Goal: Information Seeking & Learning: Learn about a topic

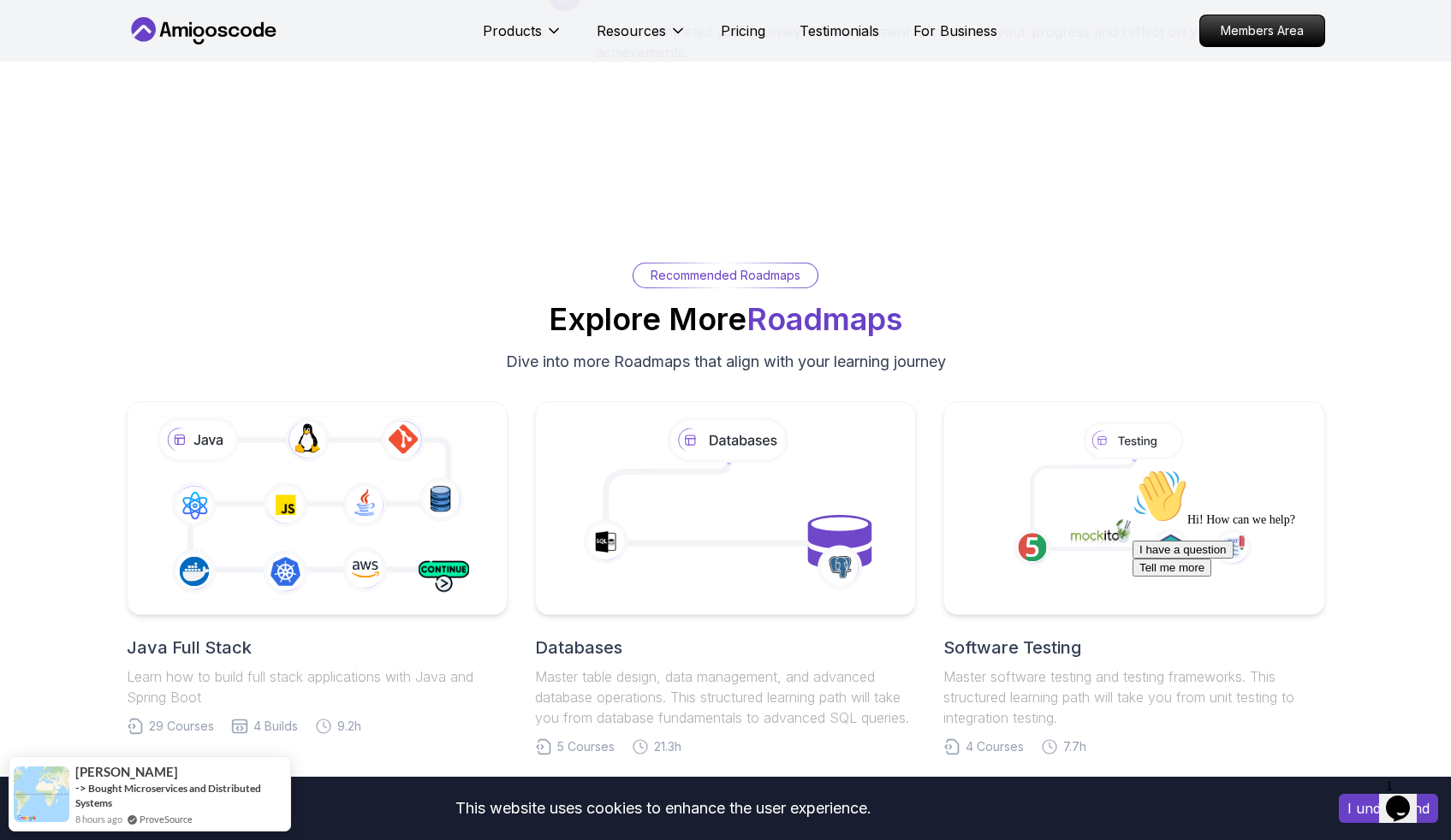
scroll to position [3857, 0]
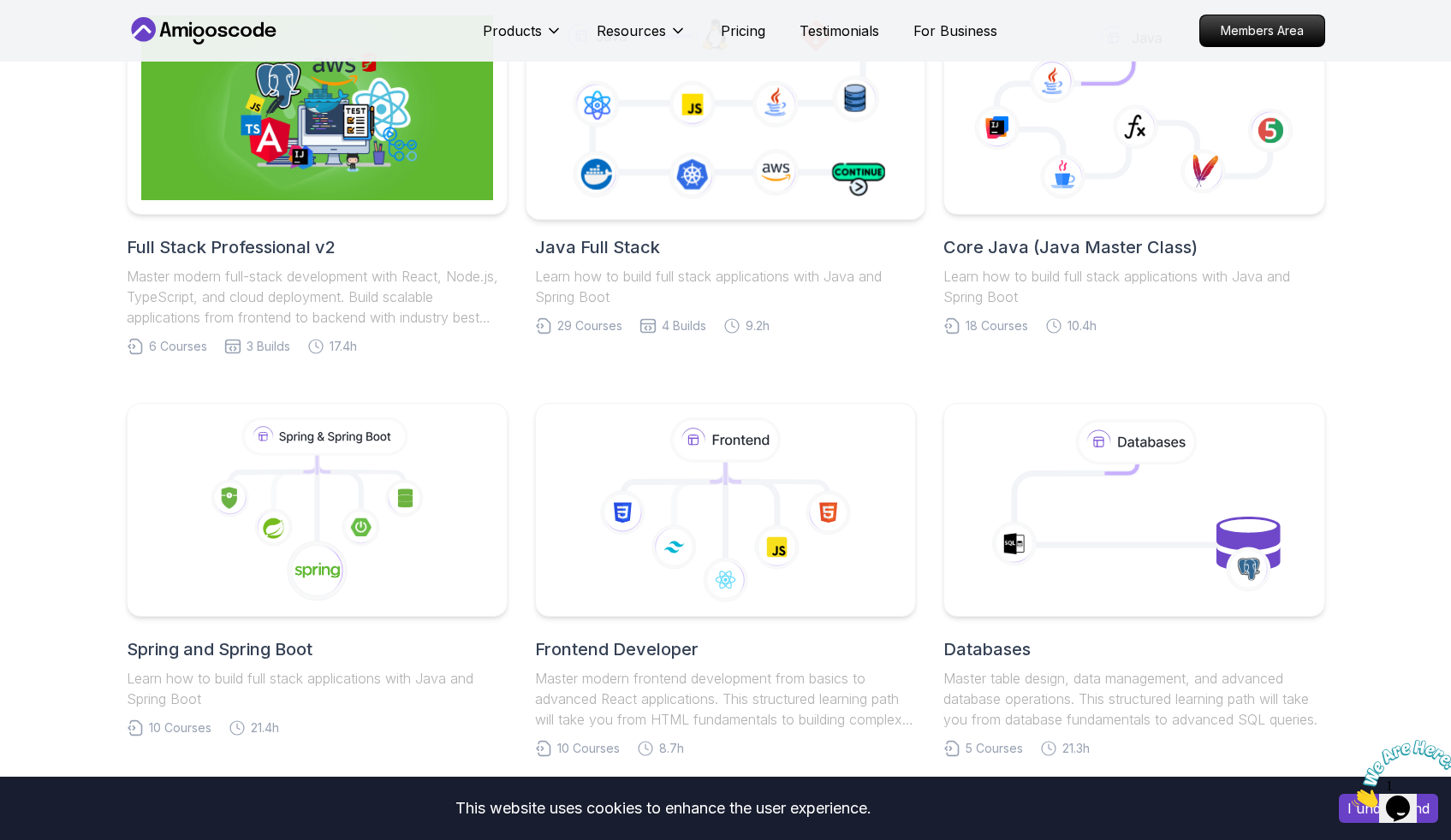
scroll to position [483, 0]
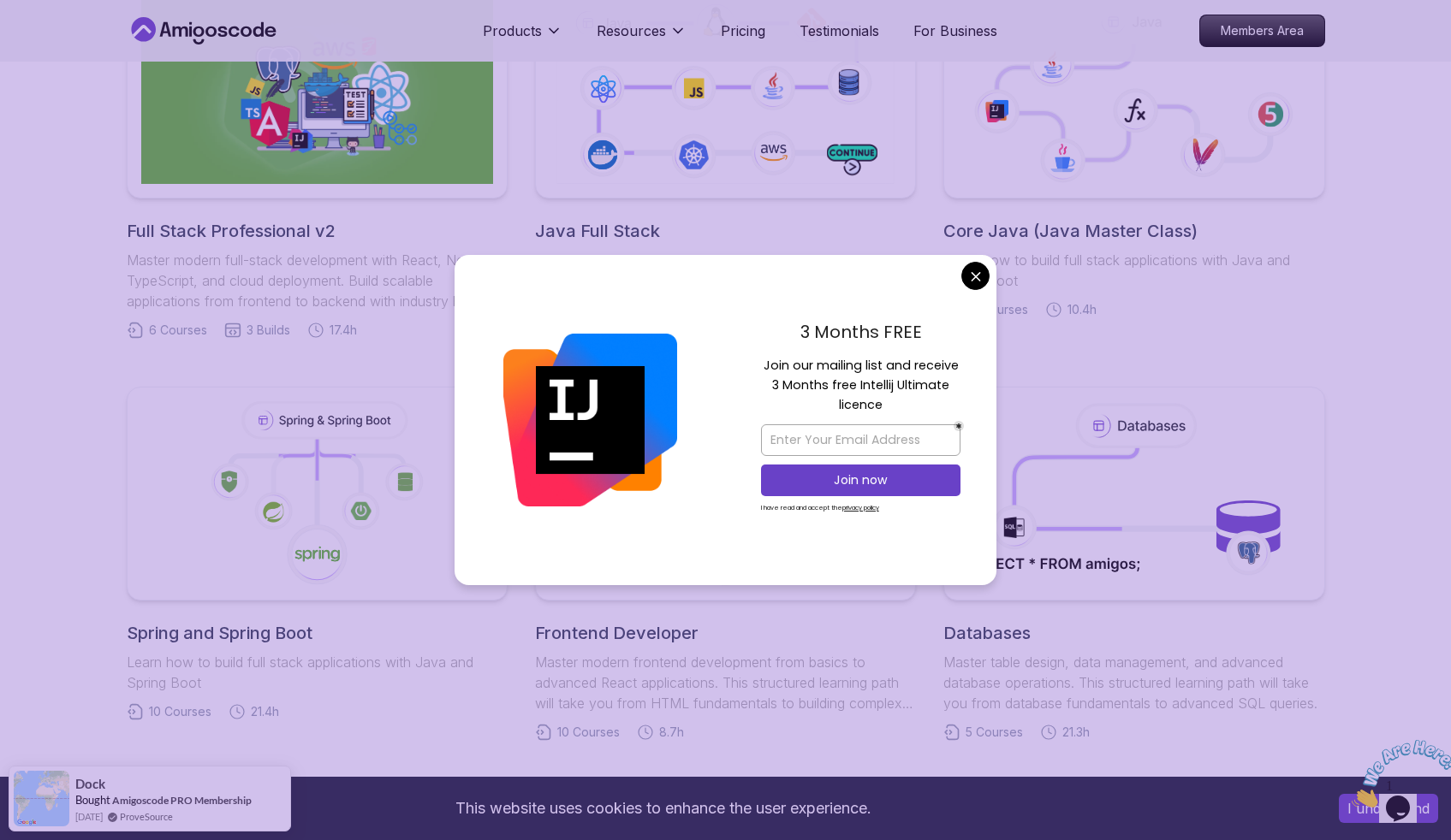
click at [975, 268] on body "This website uses cookies to enhance the user experience. I understand Products…" at bounding box center [726, 788] width 1451 height 2543
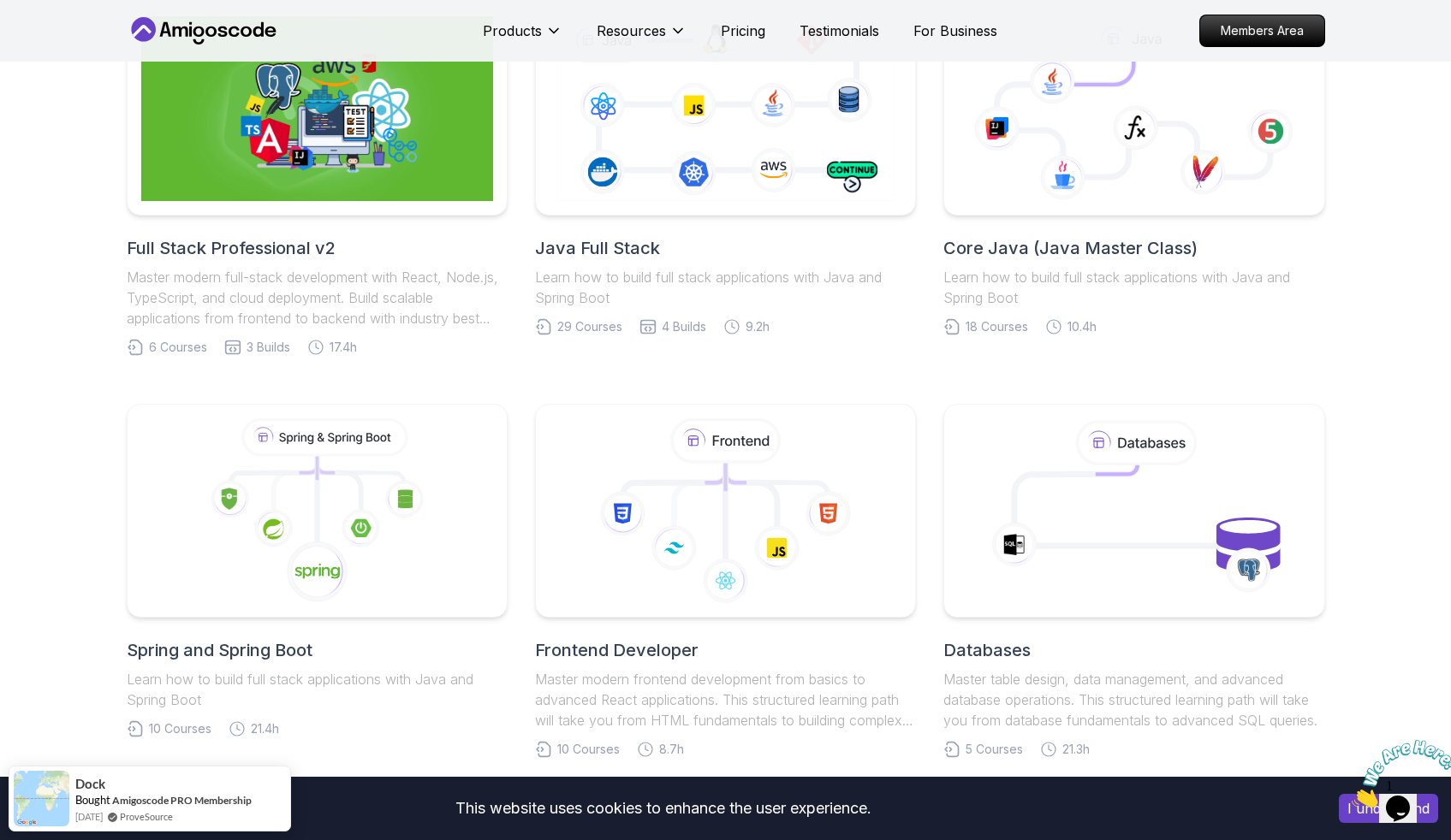
scroll to position [273, 0]
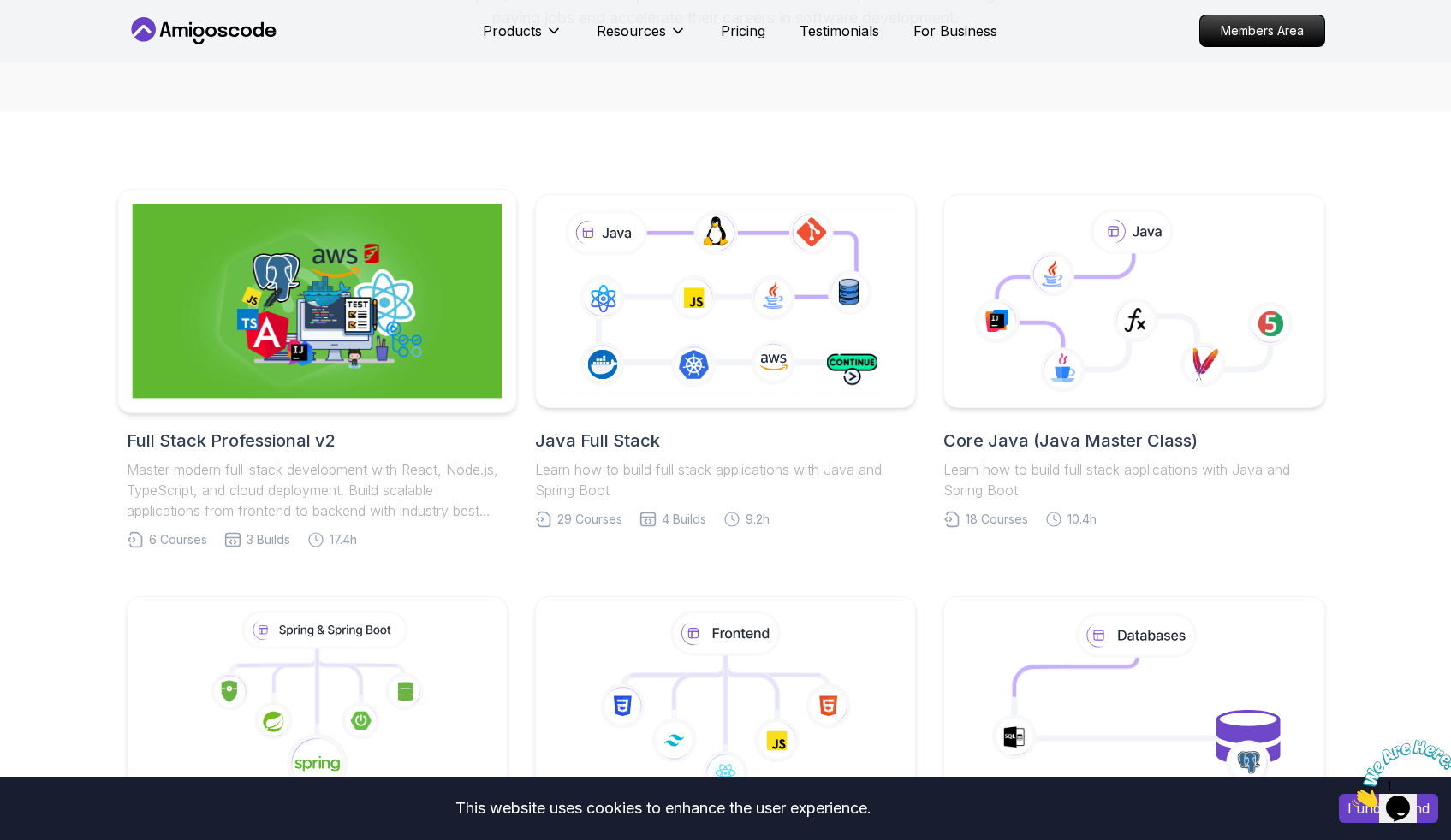
click at [376, 364] on img at bounding box center [316, 301] width 370 height 195
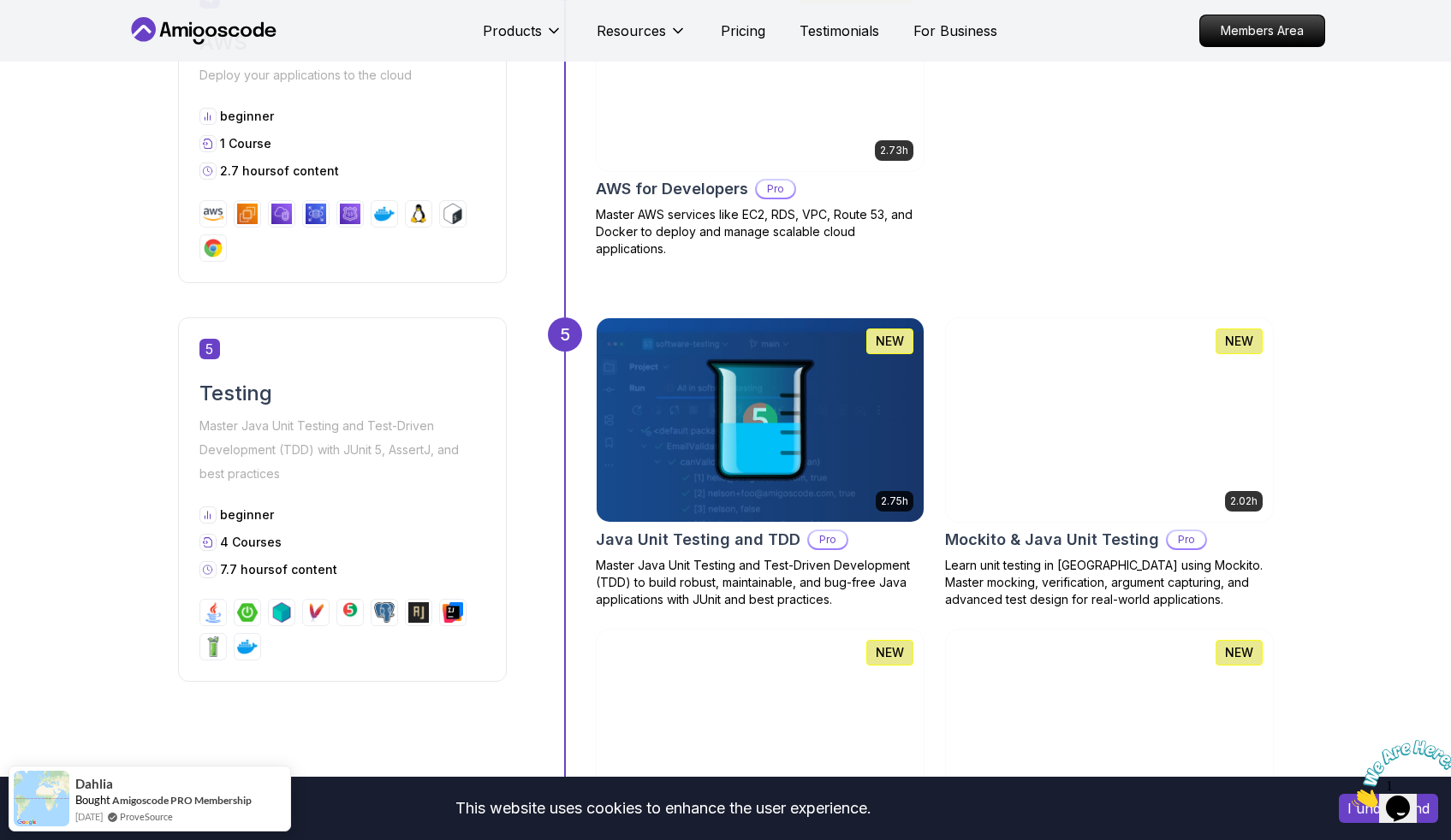
scroll to position [2490, 0]
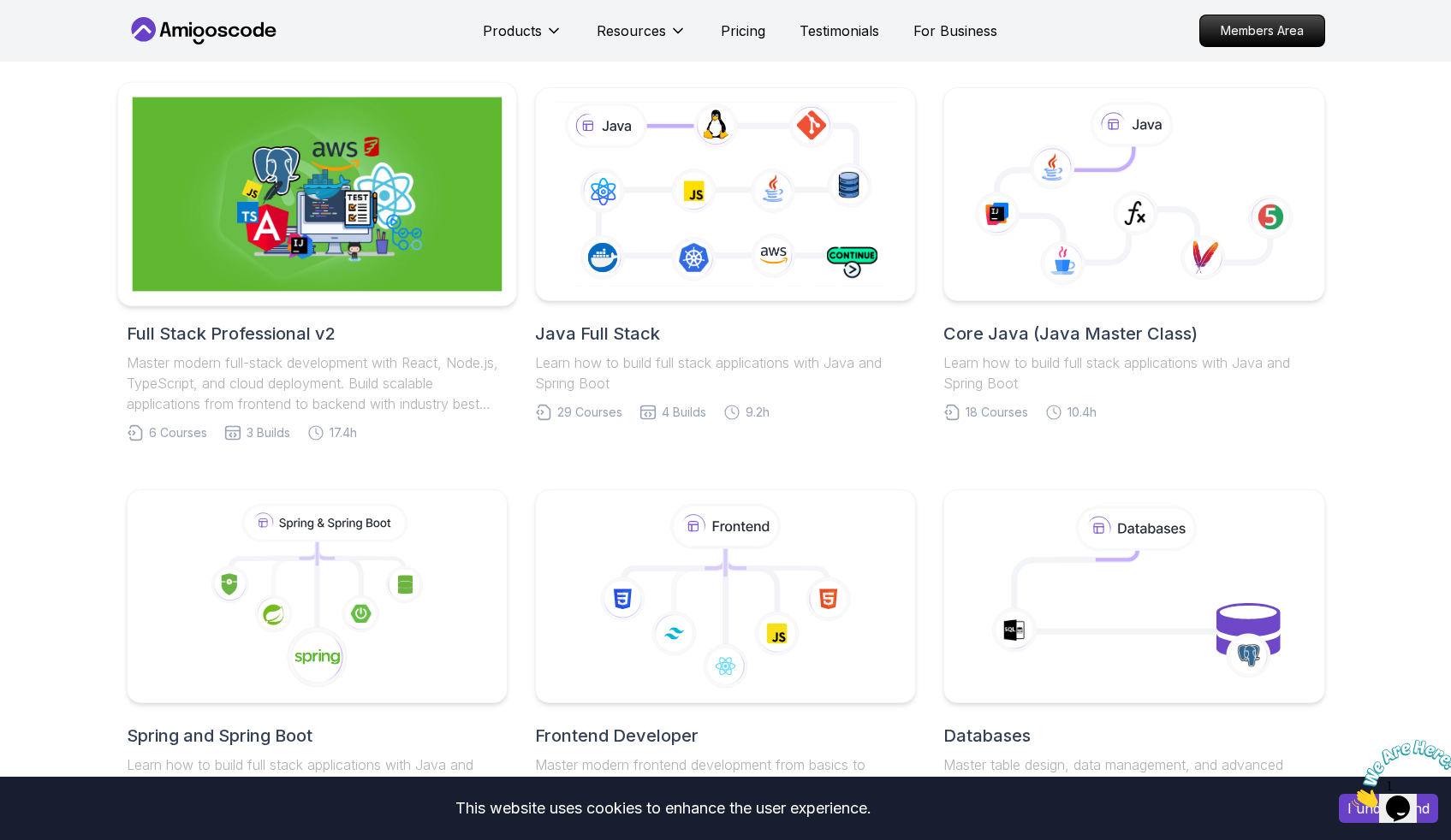
scroll to position [273, 0]
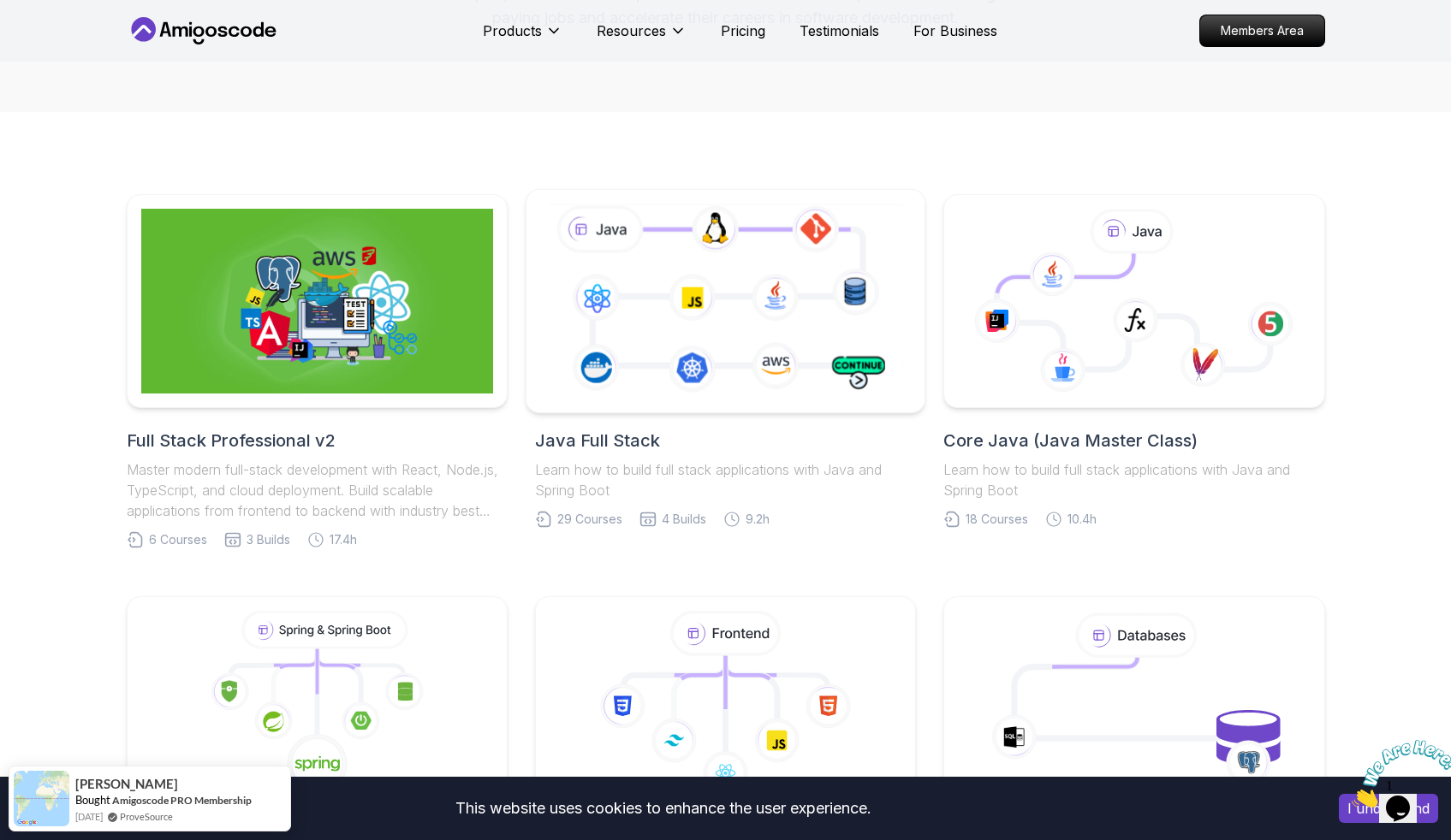
click at [665, 362] on icon at bounding box center [726, 301] width 362 height 202
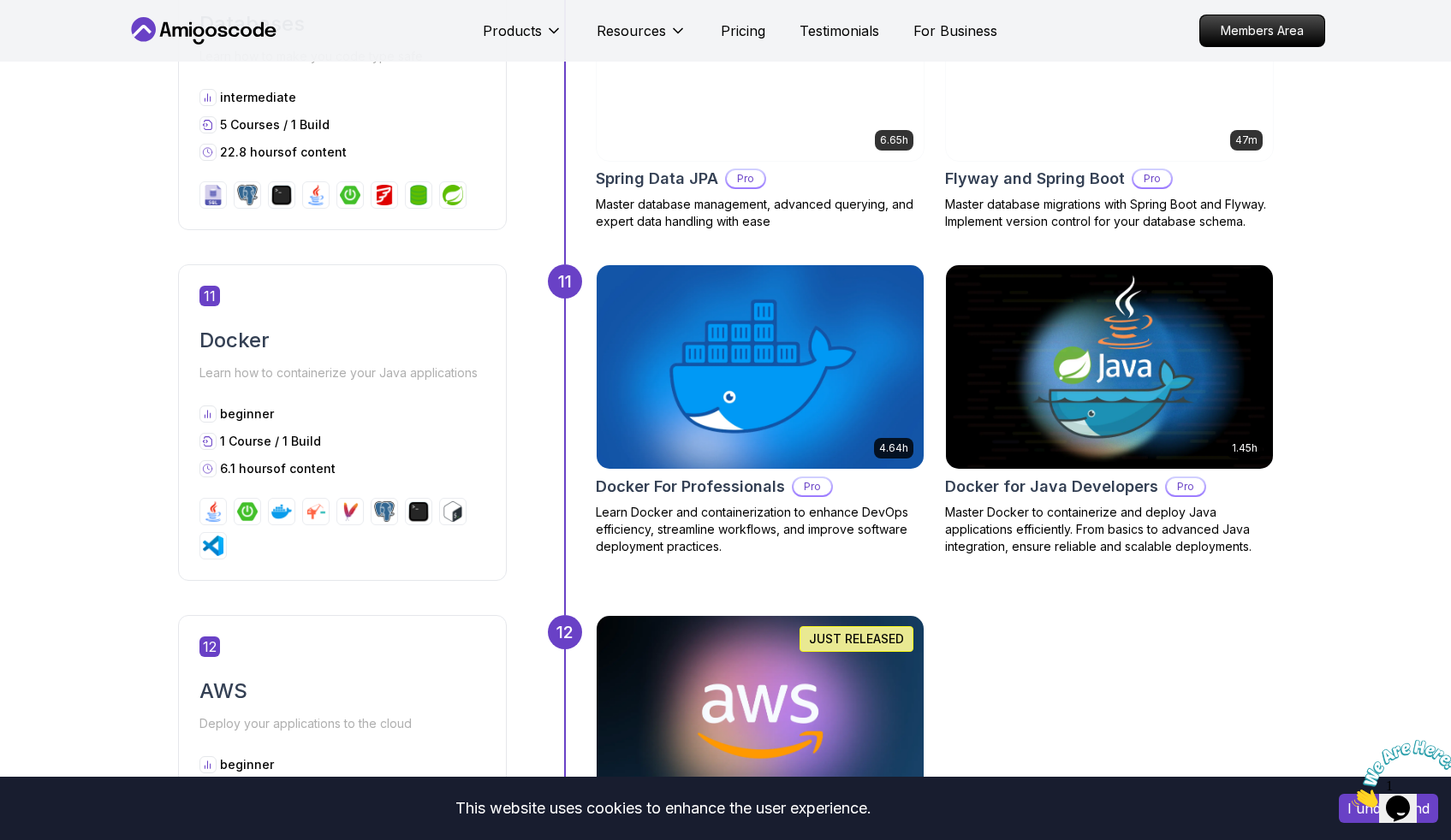
scroll to position [5210, 0]
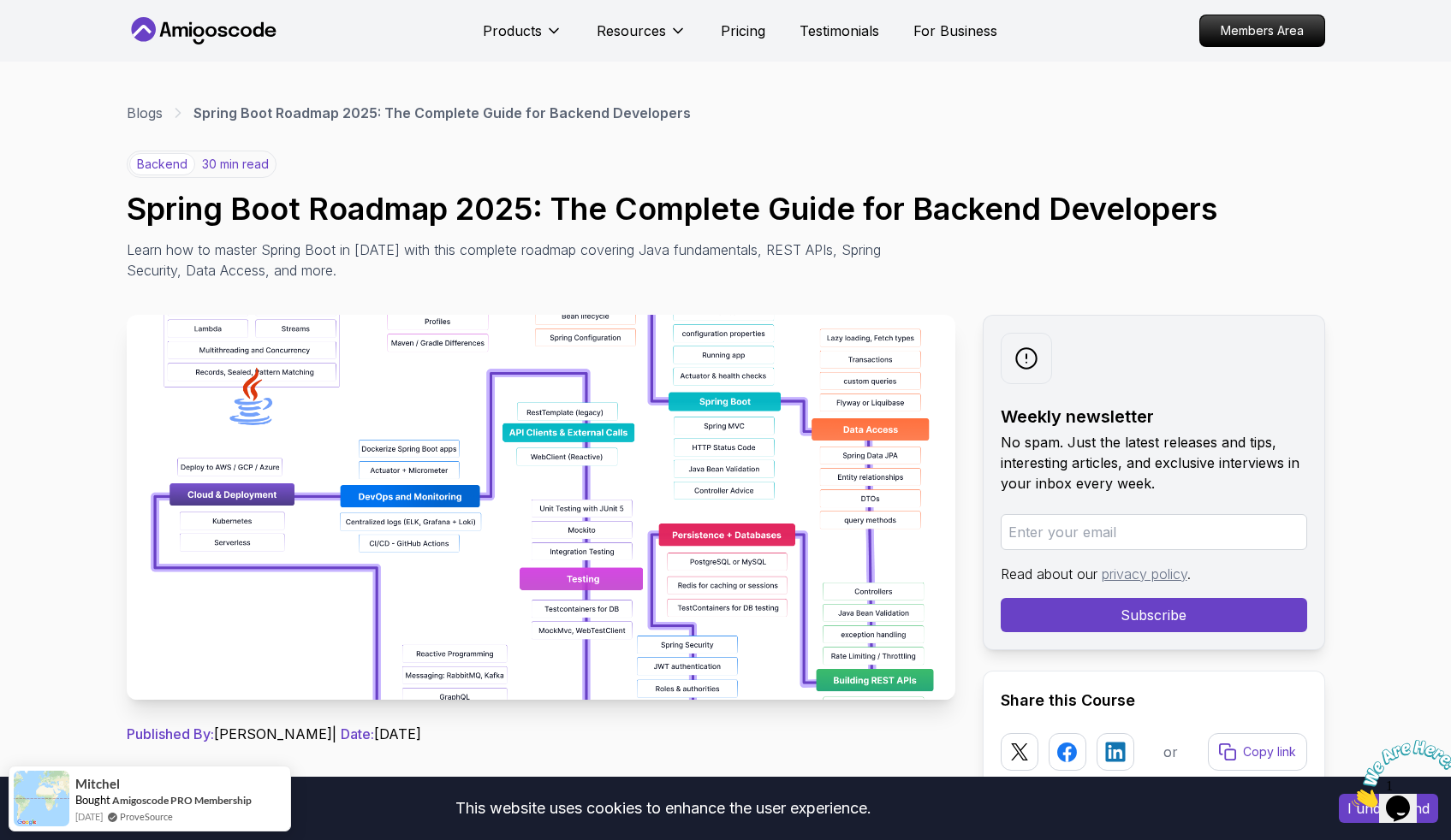
click at [589, 520] on img at bounding box center [541, 508] width 828 height 385
click at [653, 439] on img at bounding box center [541, 508] width 828 height 385
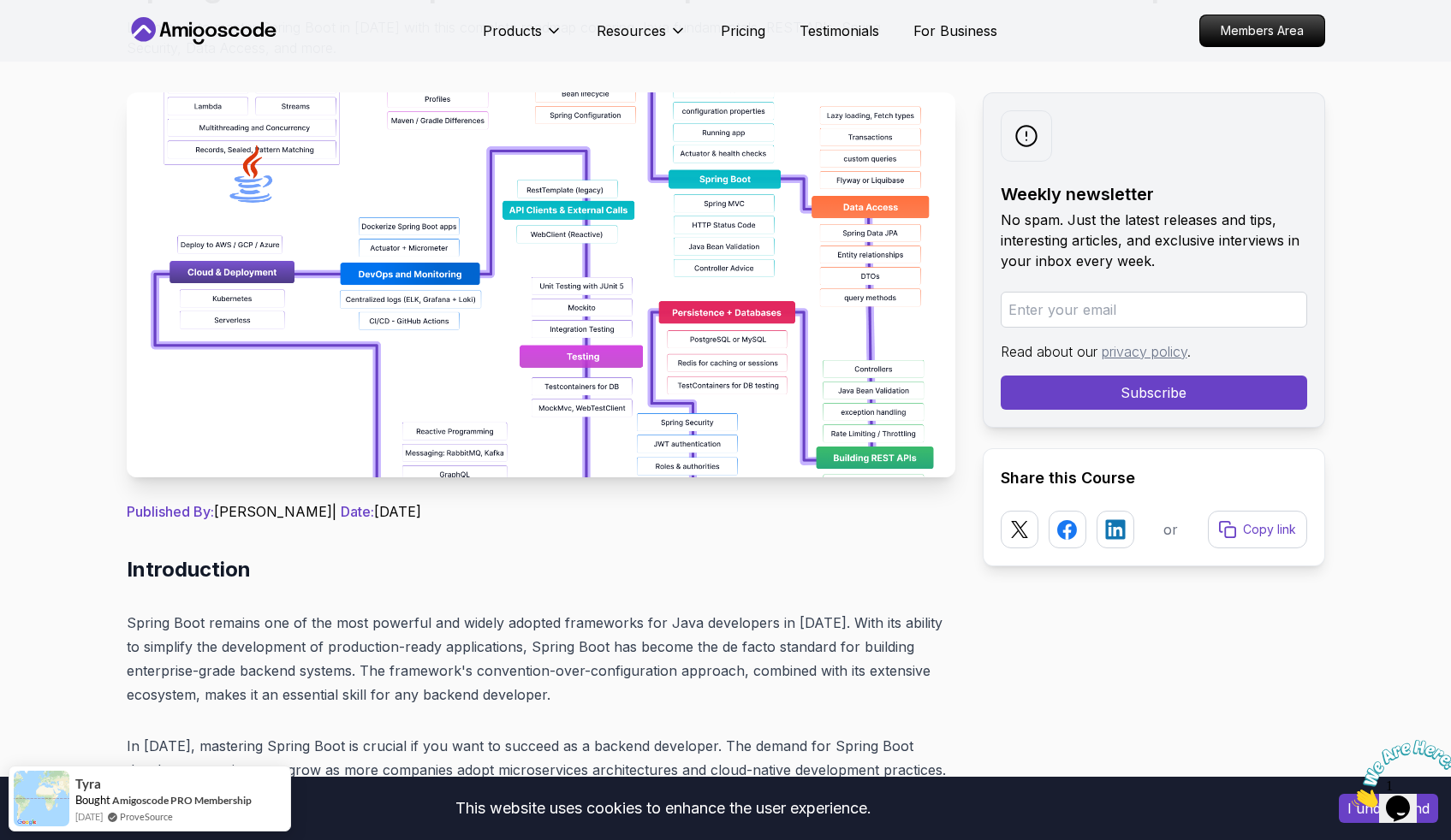
click at [869, 411] on img at bounding box center [541, 285] width 828 height 385
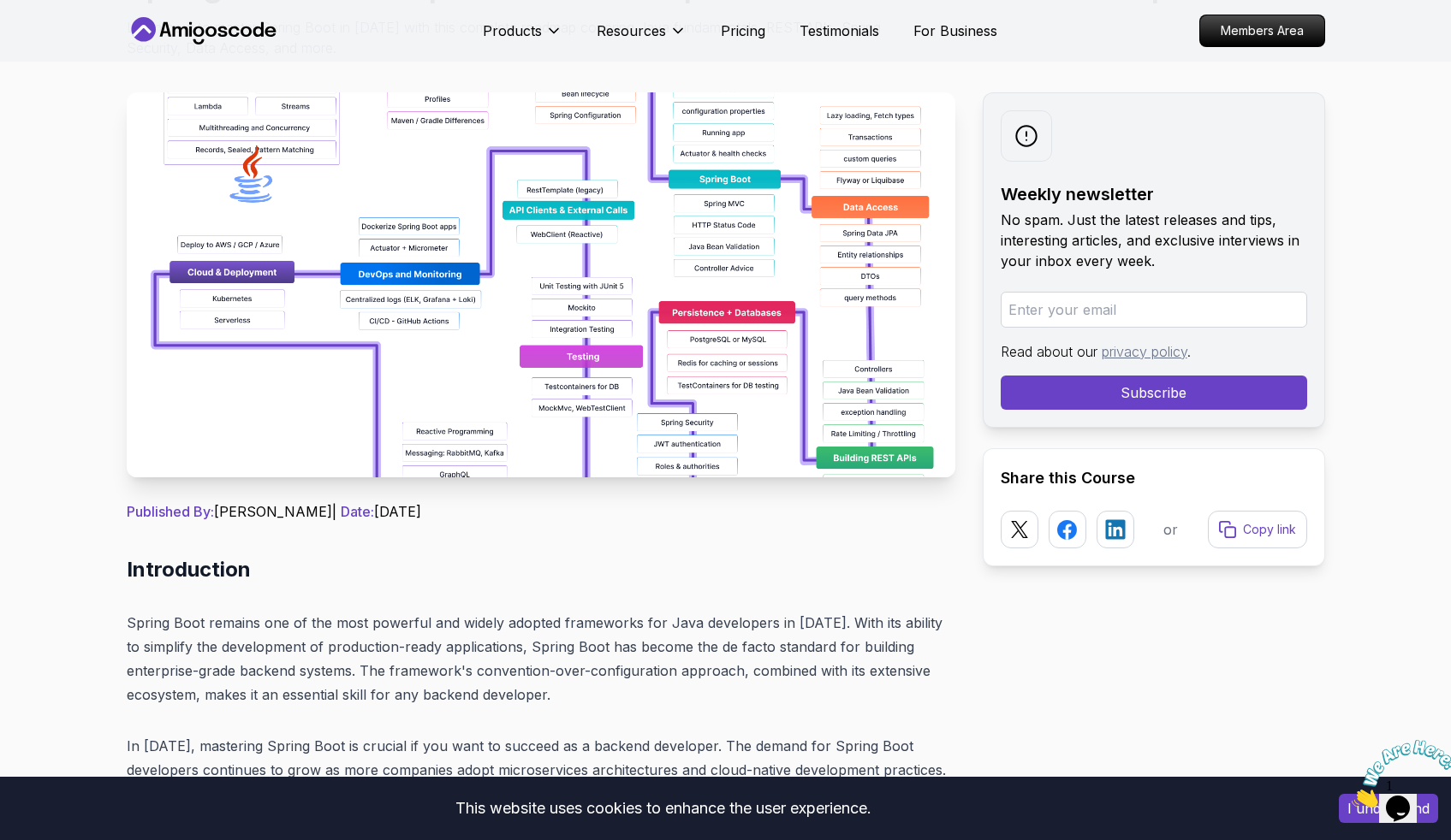
click at [869, 411] on img at bounding box center [541, 285] width 828 height 385
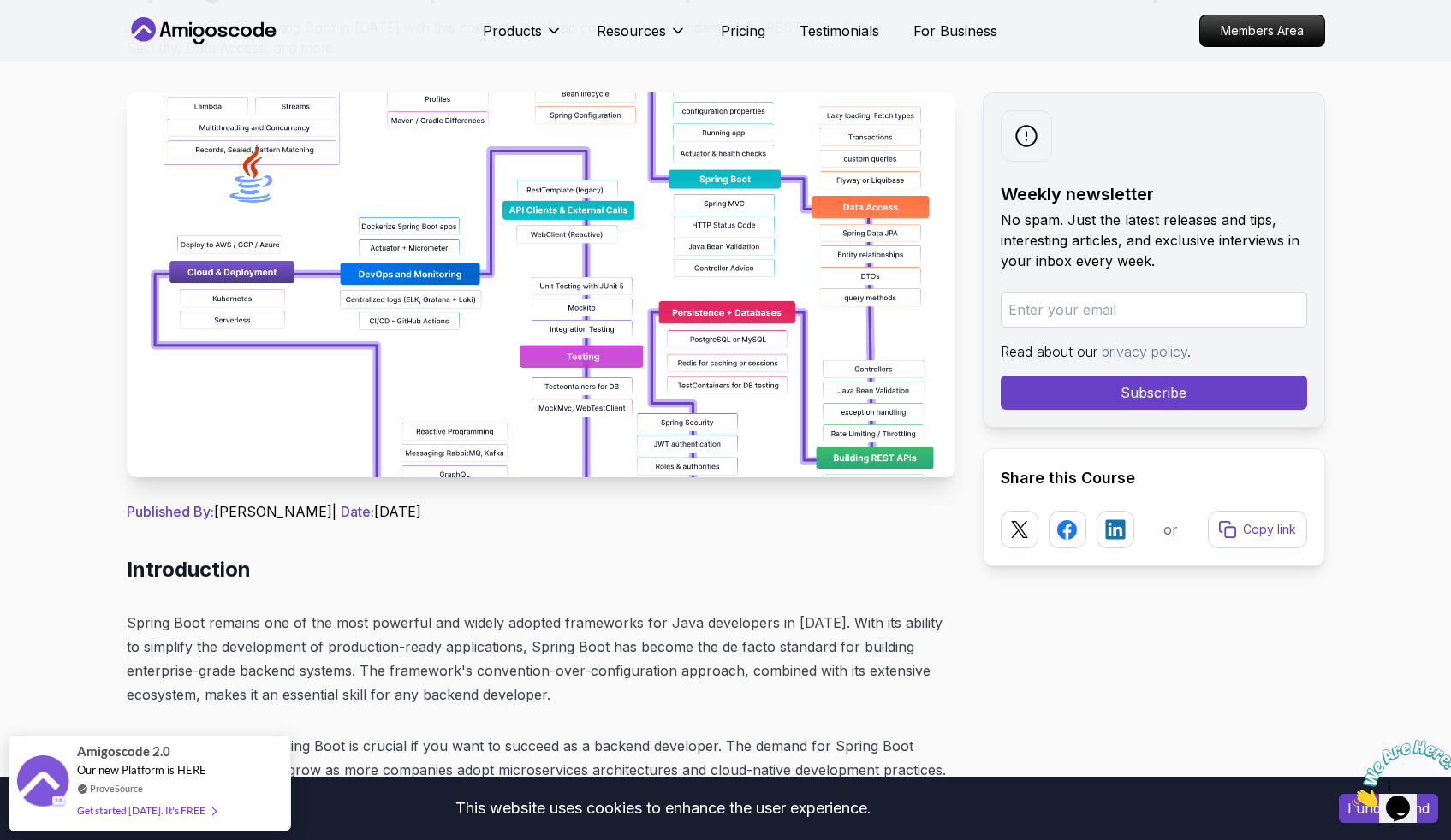
click at [182, 512] on span "Published By:" at bounding box center [171, 511] width 88 height 17
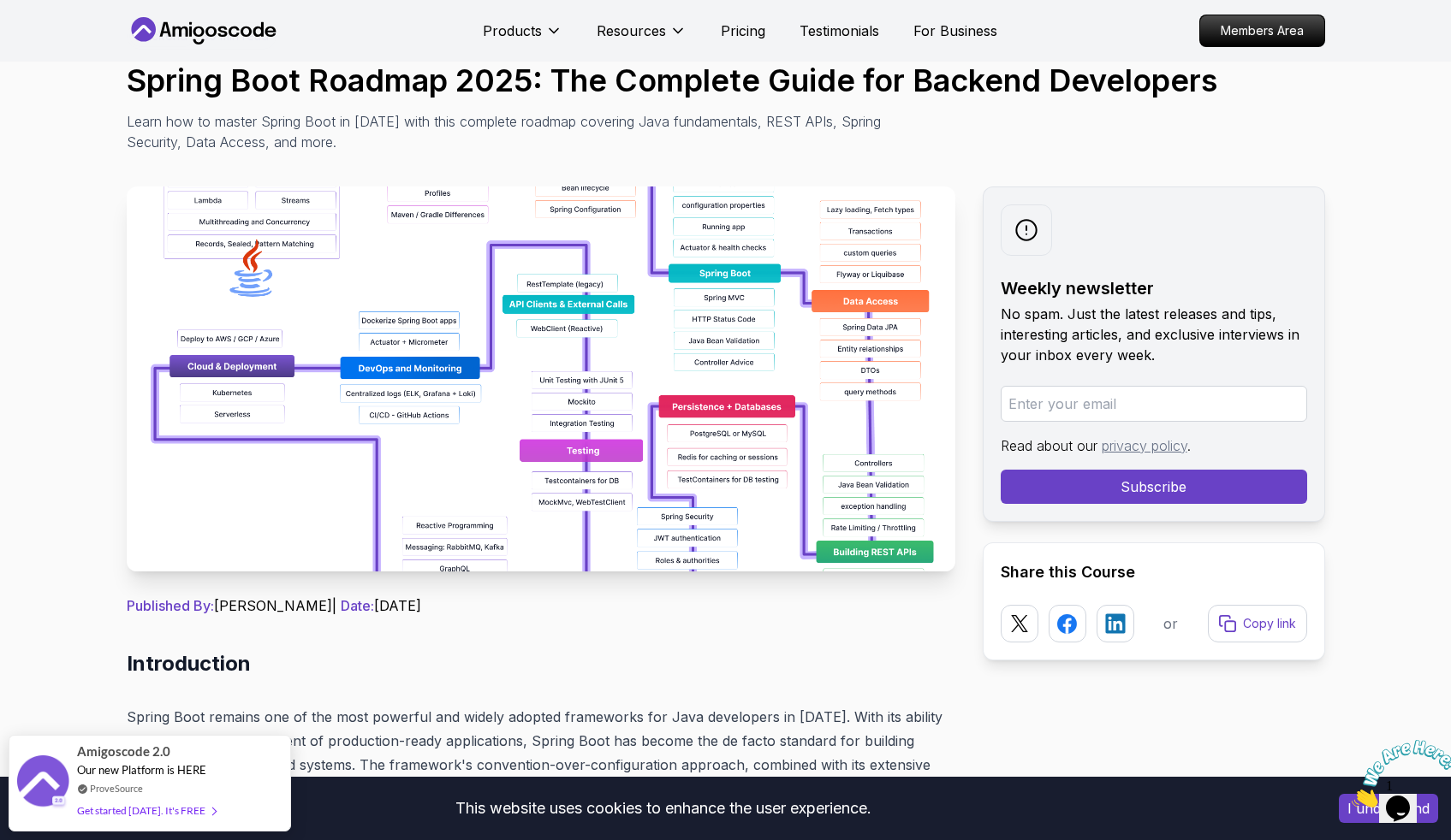
scroll to position [0, 0]
